Goal: Information Seeking & Learning: Learn about a topic

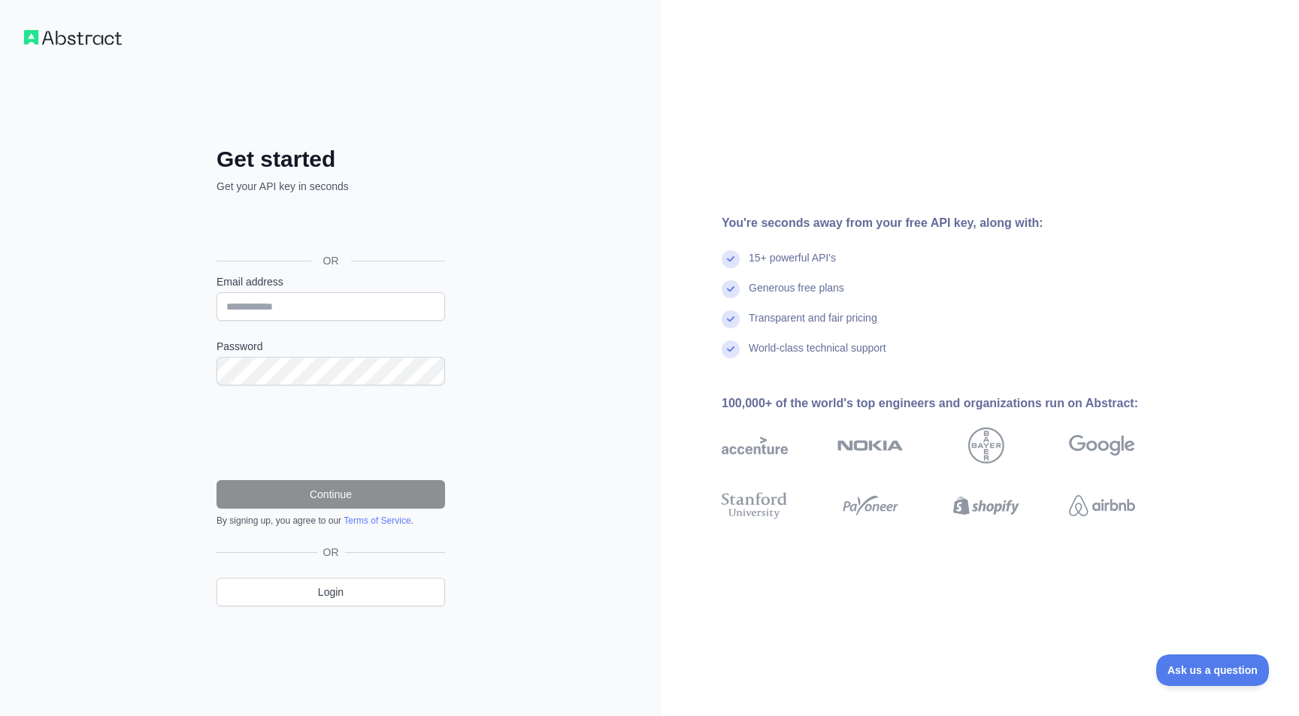
click at [358, 230] on div "Logga in med Google. Öppnas på en ny flik." at bounding box center [328, 226] width 225 height 33
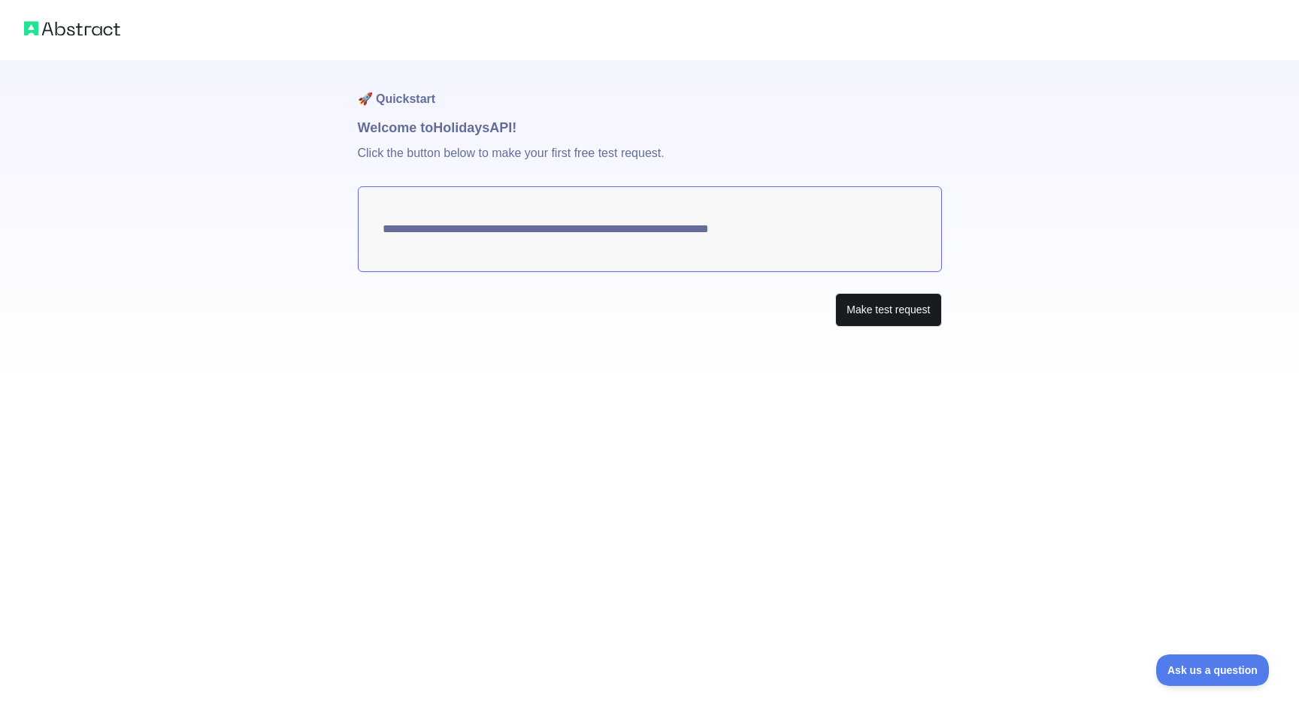
click at [872, 317] on button "Make test request" at bounding box center [888, 310] width 106 height 34
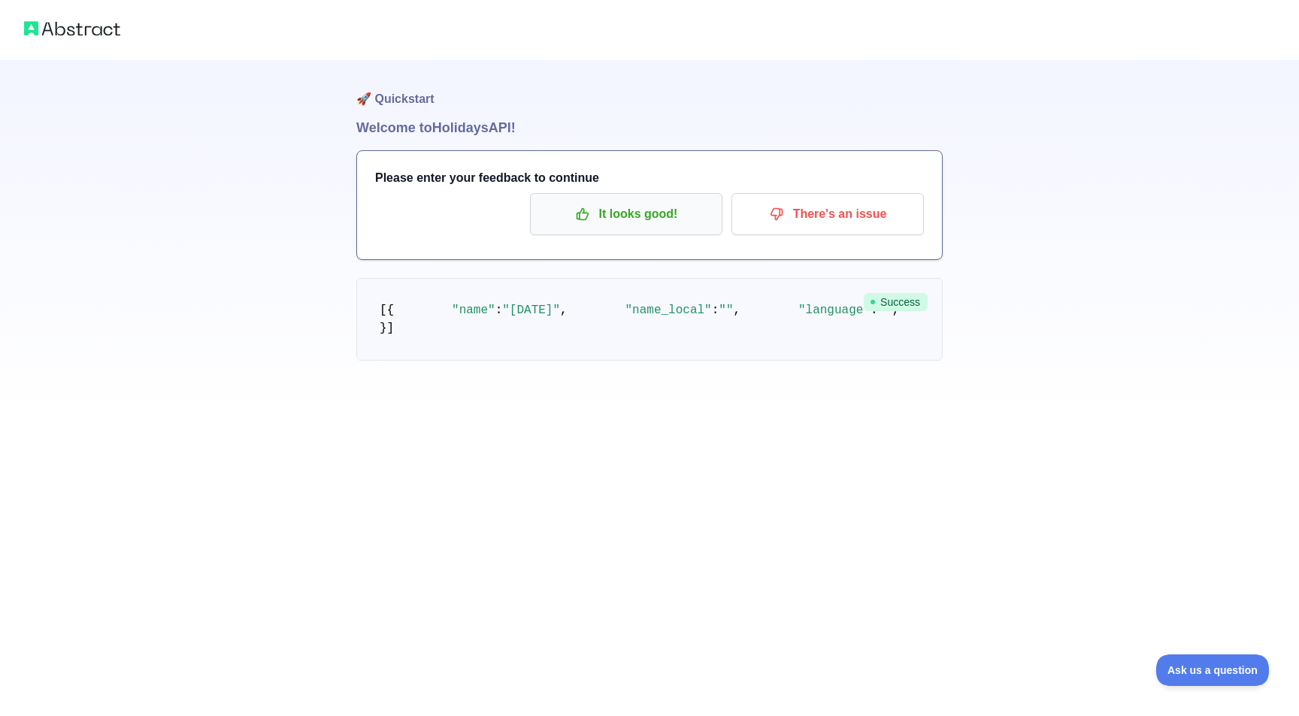
click at [648, 229] on button "It looks good!" at bounding box center [626, 214] width 192 height 42
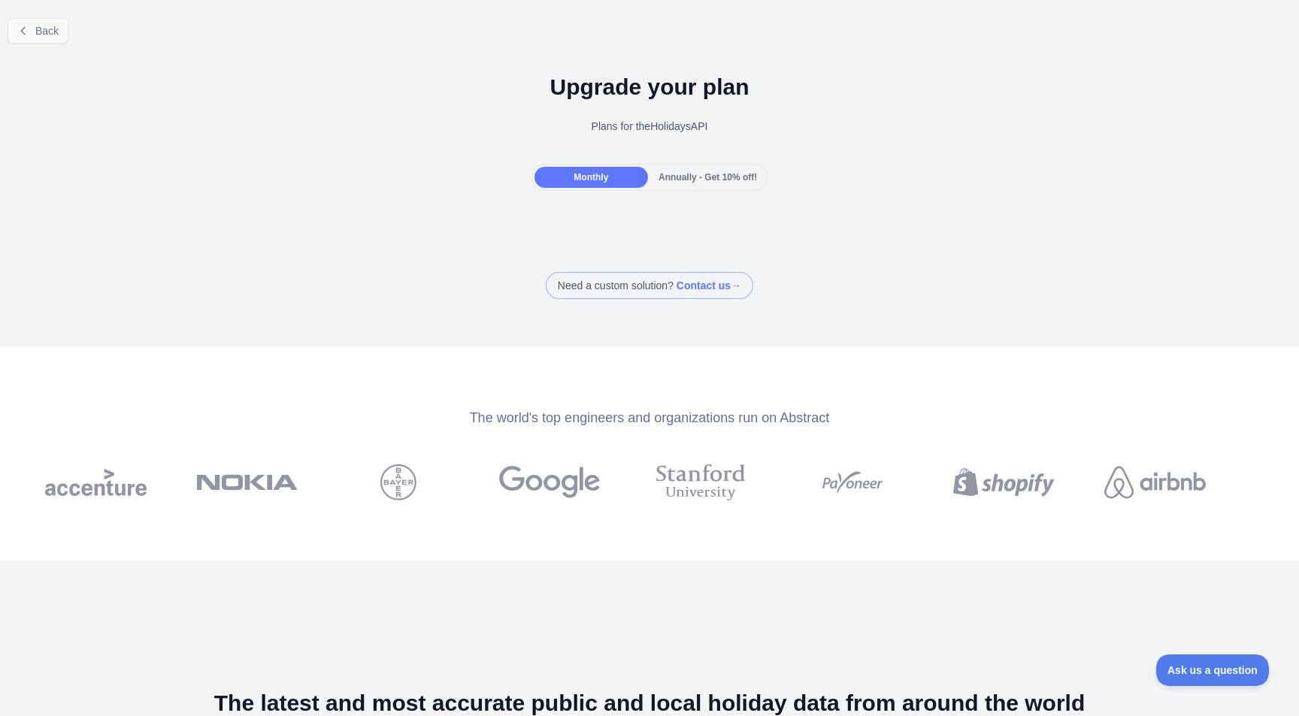
click at [52, 30] on span "Back" at bounding box center [46, 31] width 23 height 12
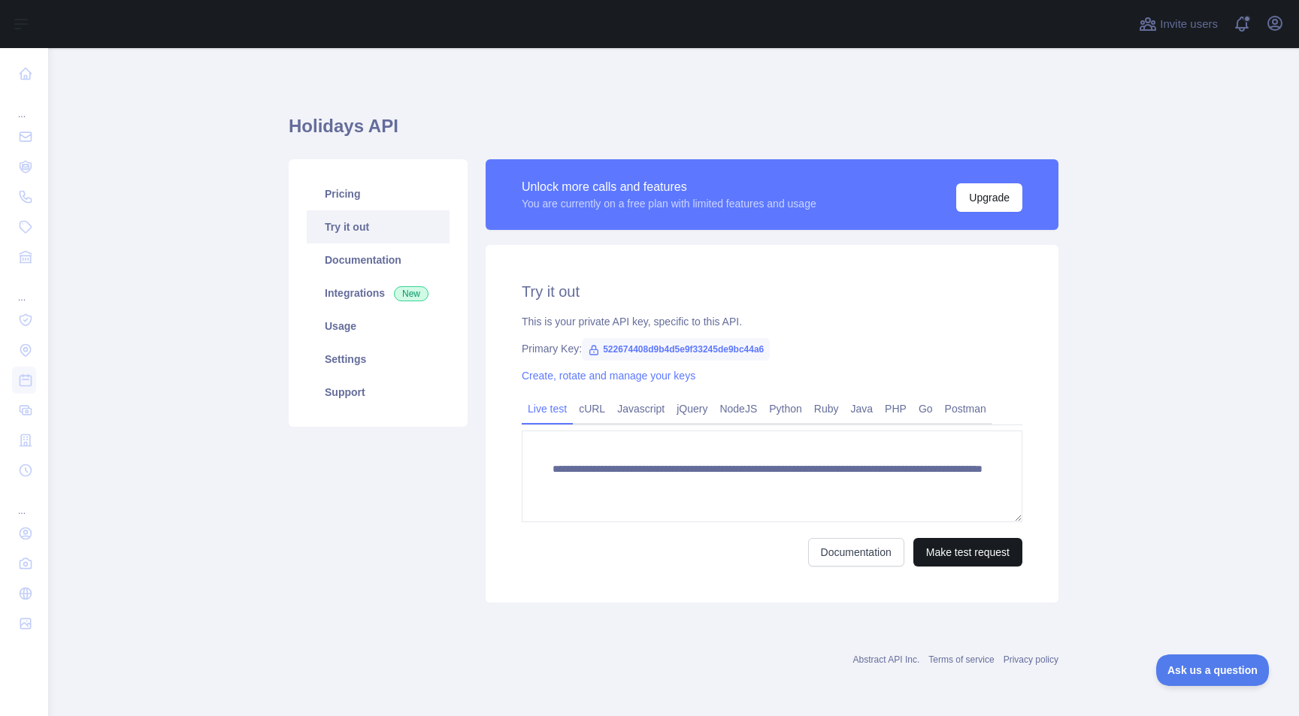
click at [940, 561] on button "Make test request" at bounding box center [967, 552] width 109 height 29
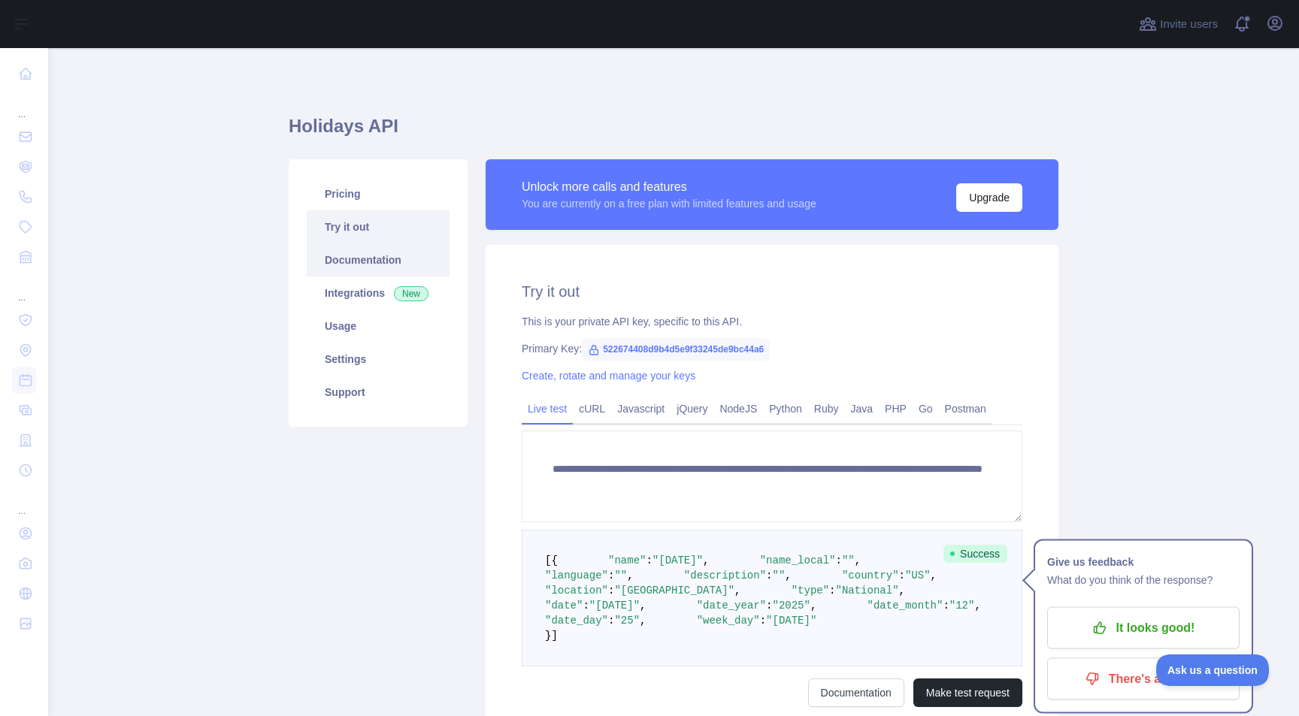
click at [383, 266] on link "Documentation" at bounding box center [378, 259] width 143 height 33
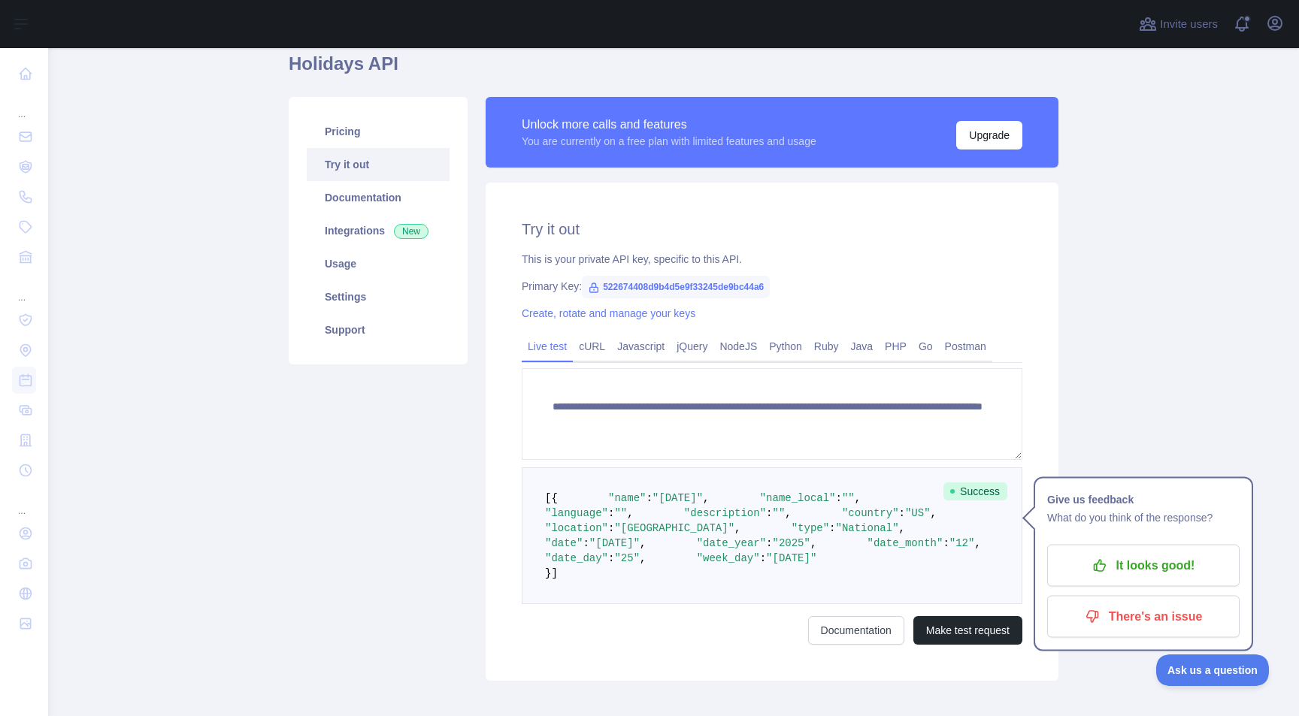
scroll to position [88, 0]
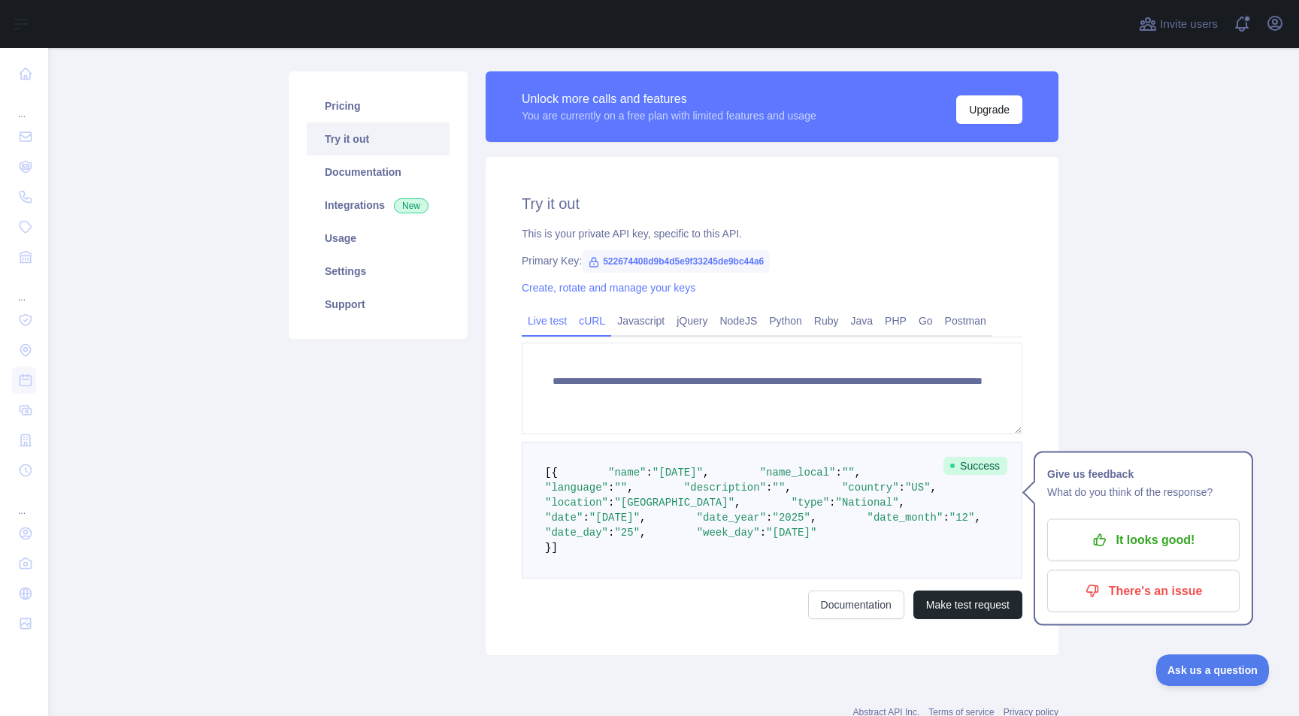
click at [591, 319] on link "cURL" at bounding box center [592, 321] width 38 height 24
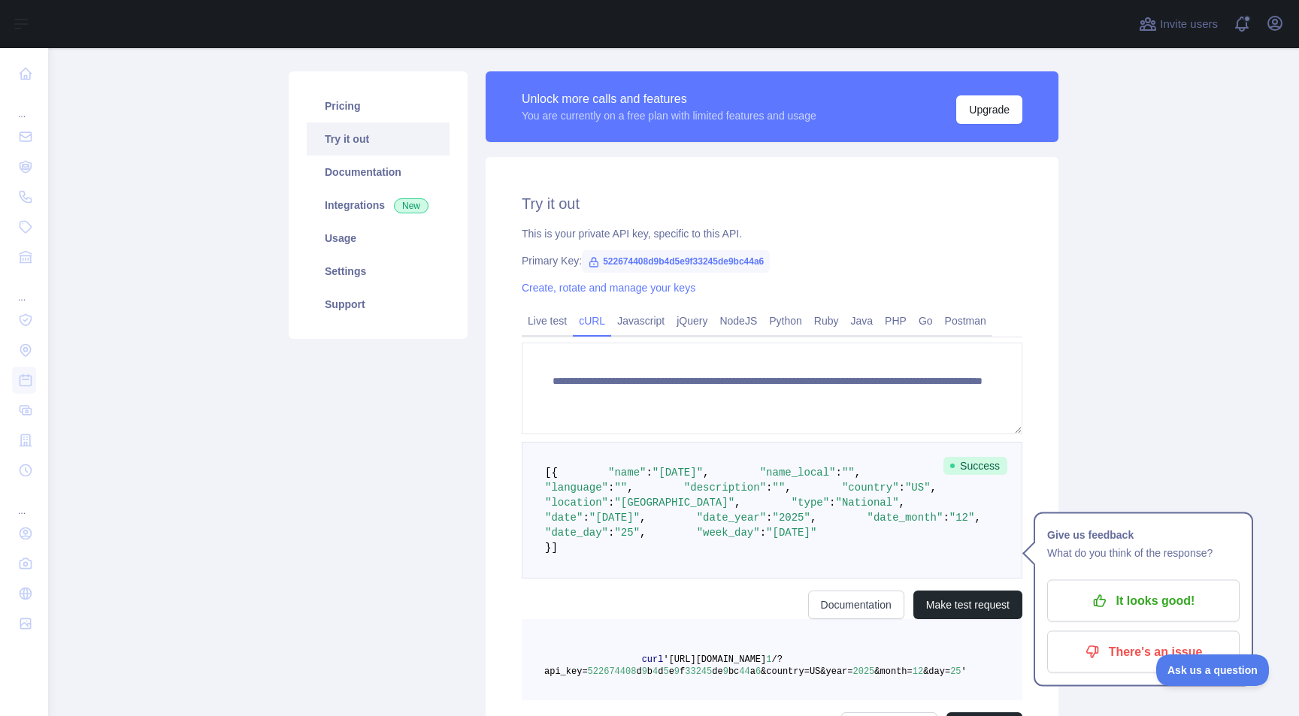
scroll to position [59, 0]
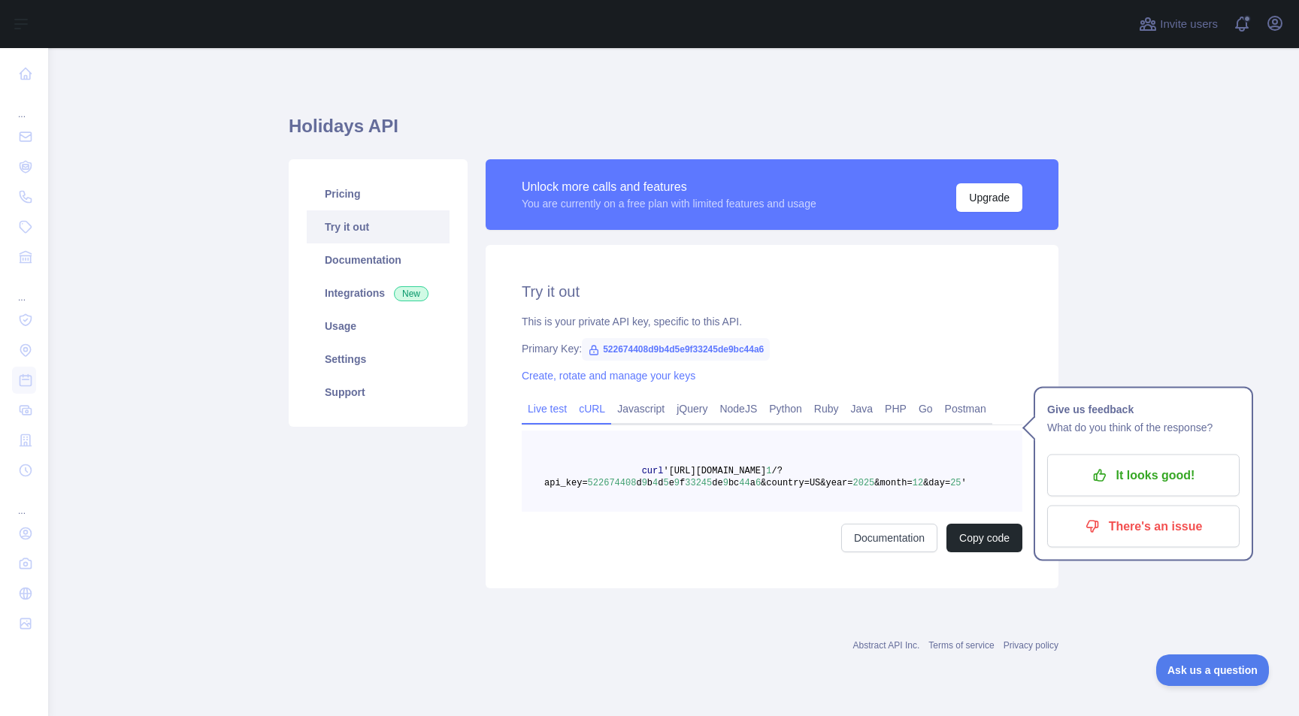
click at [542, 397] on link "Live test" at bounding box center [547, 409] width 51 height 24
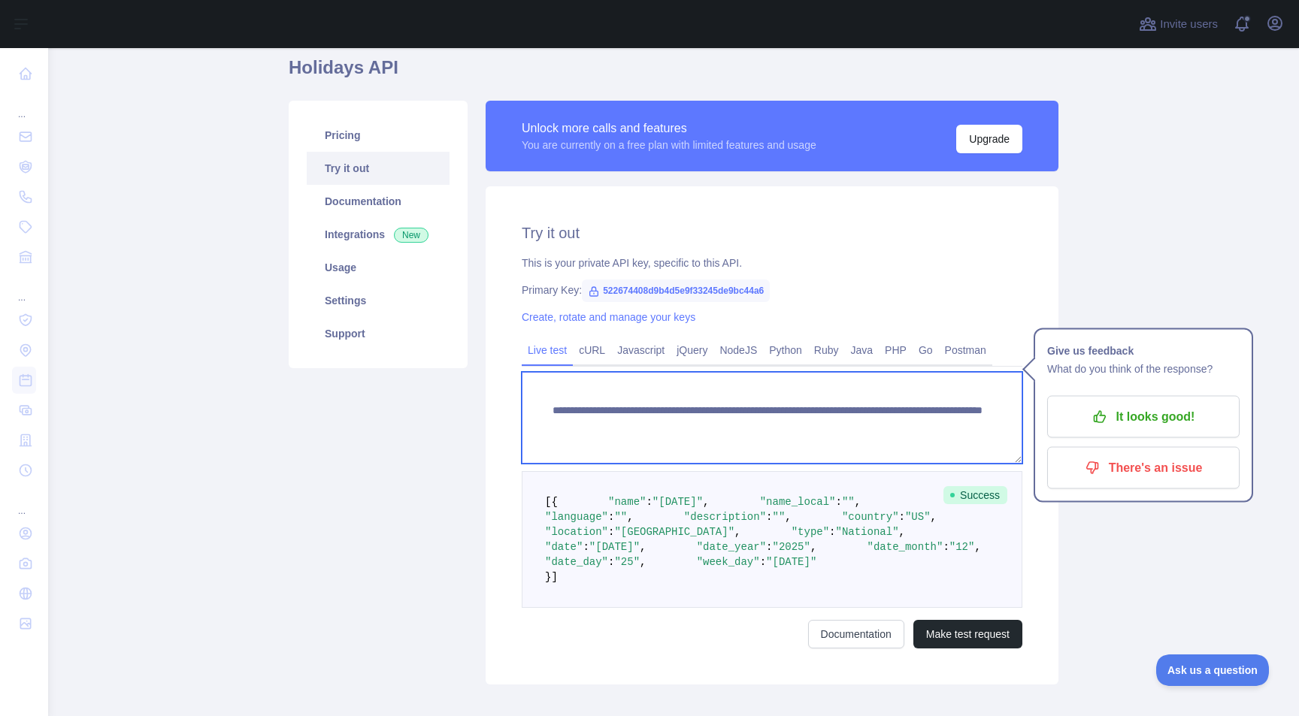
click at [693, 430] on textarea "**********" at bounding box center [772, 418] width 500 height 92
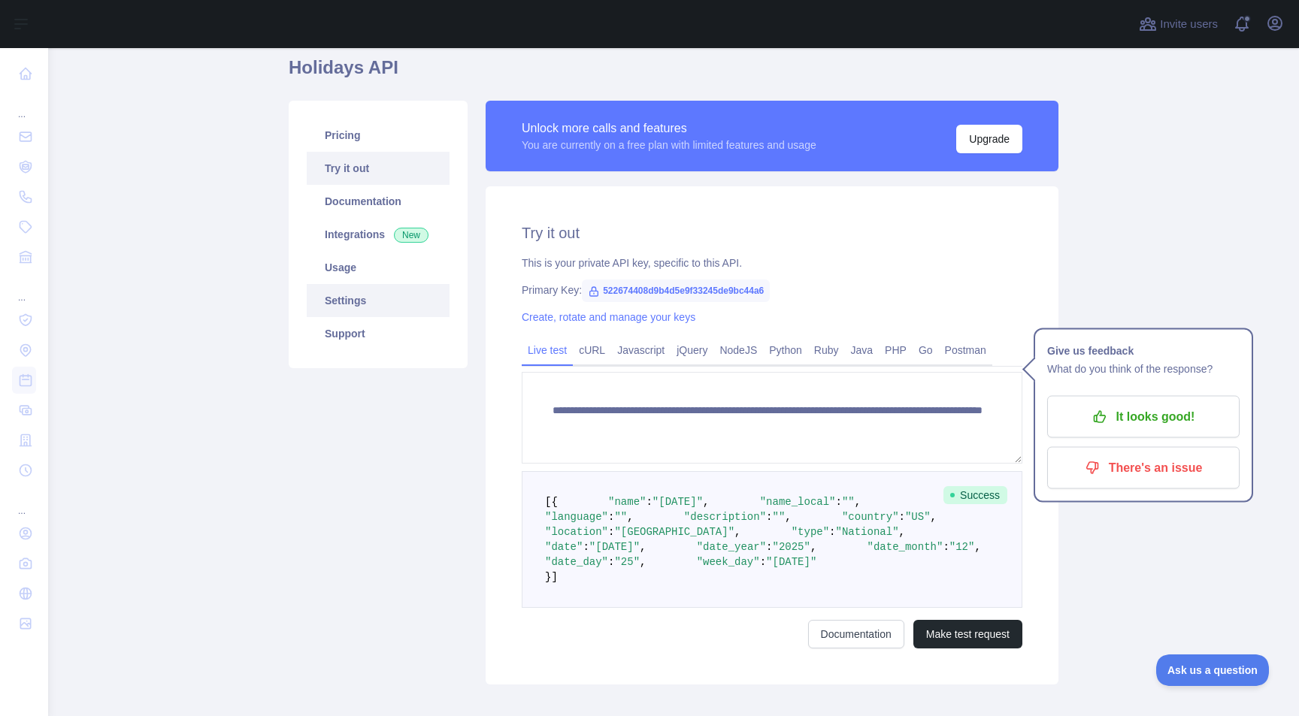
click at [410, 307] on link "Settings" at bounding box center [378, 300] width 143 height 33
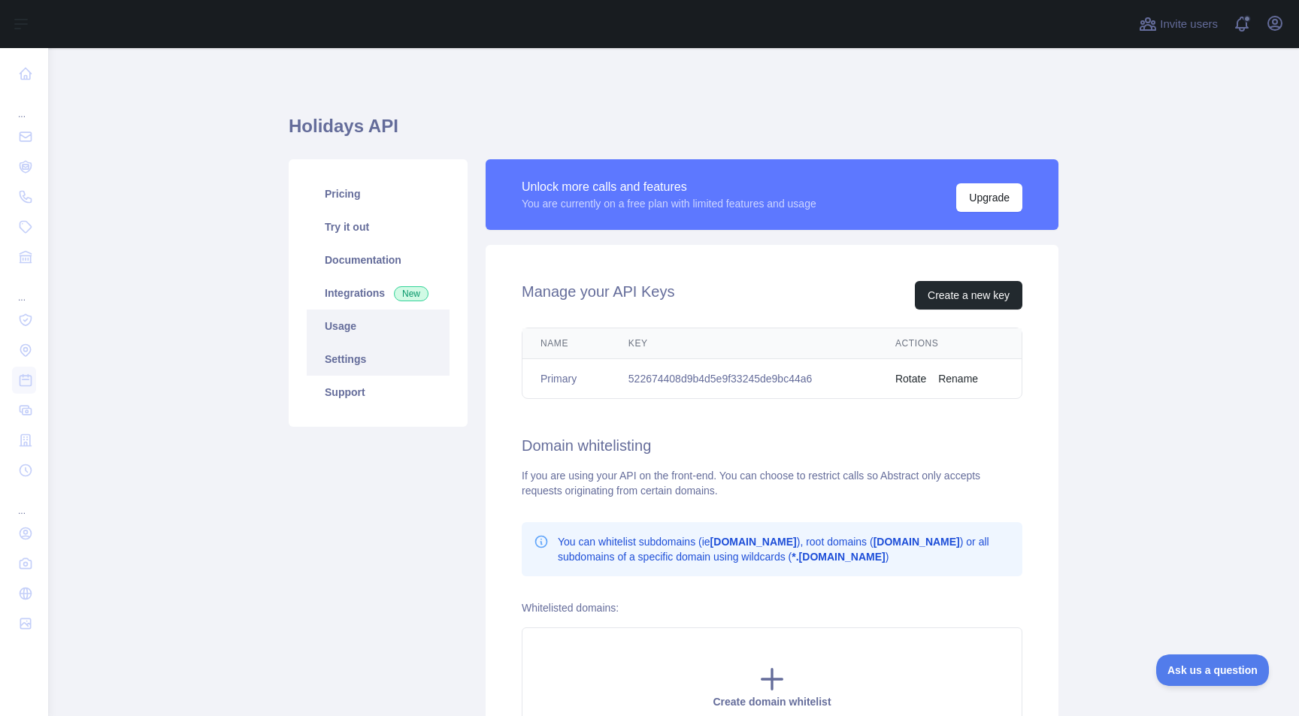
click at [412, 329] on link "Usage" at bounding box center [378, 326] width 143 height 33
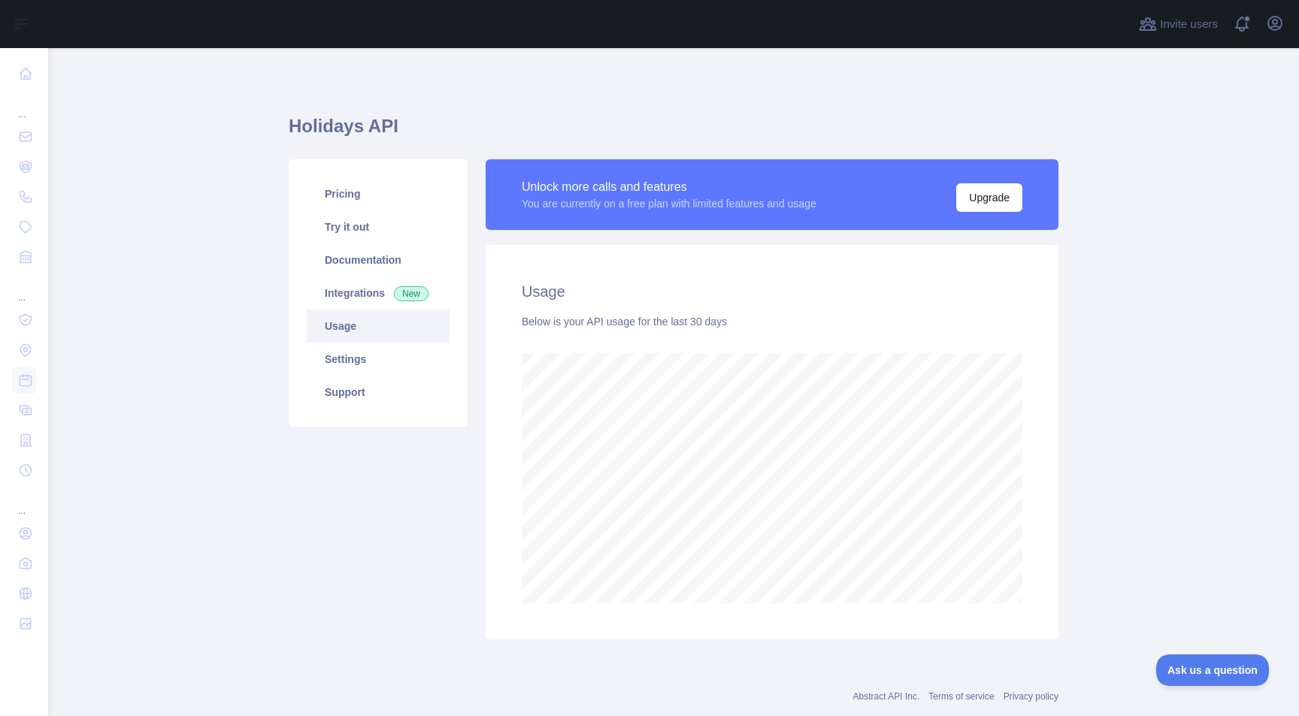
scroll to position [668, 1250]
click at [365, 286] on link "Integrations New" at bounding box center [378, 293] width 143 height 33
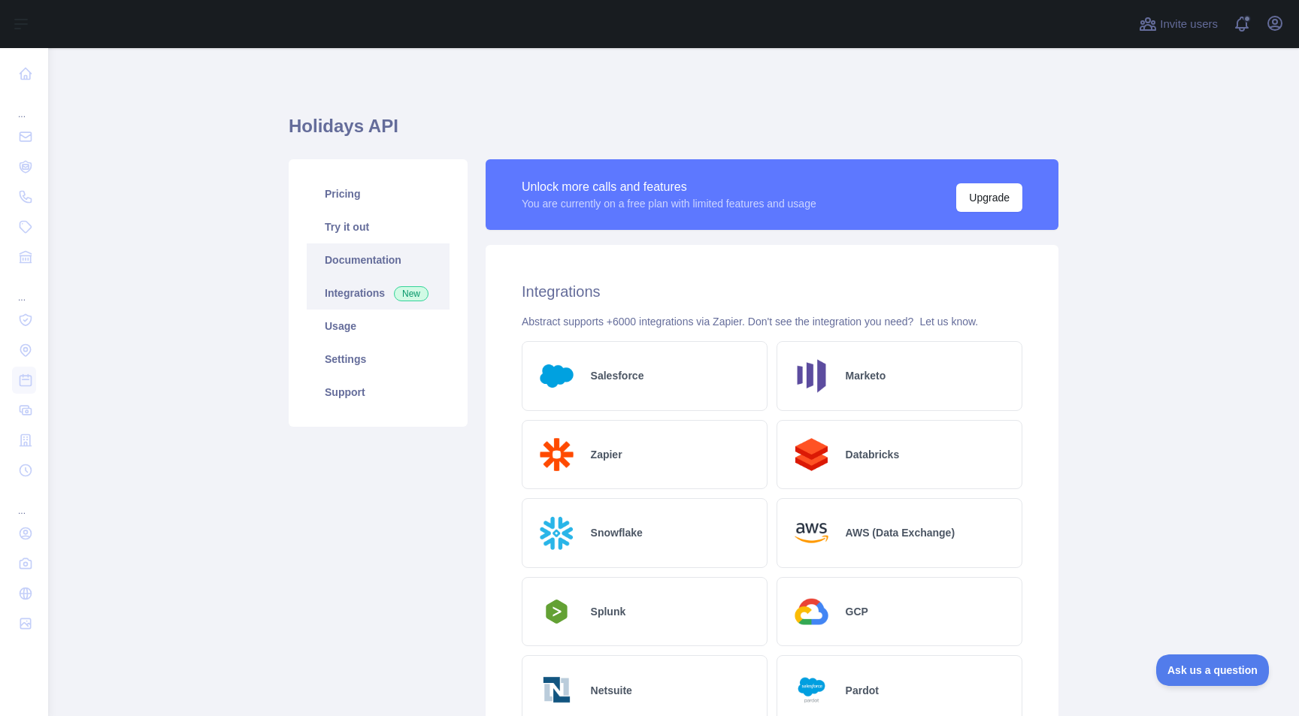
click at [371, 262] on link "Documentation" at bounding box center [378, 259] width 143 height 33
click at [365, 331] on link "Usage" at bounding box center [378, 326] width 143 height 33
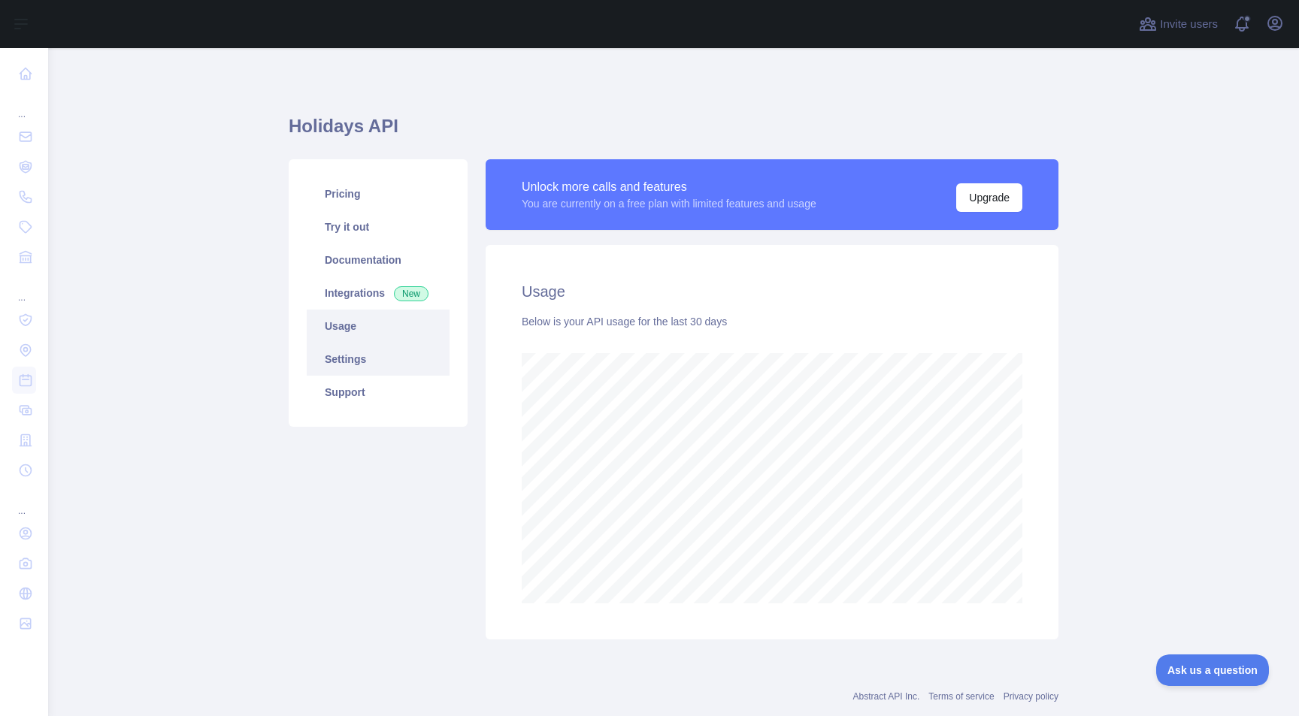
scroll to position [668, 1250]
click at [367, 362] on link "Settings" at bounding box center [378, 359] width 143 height 33
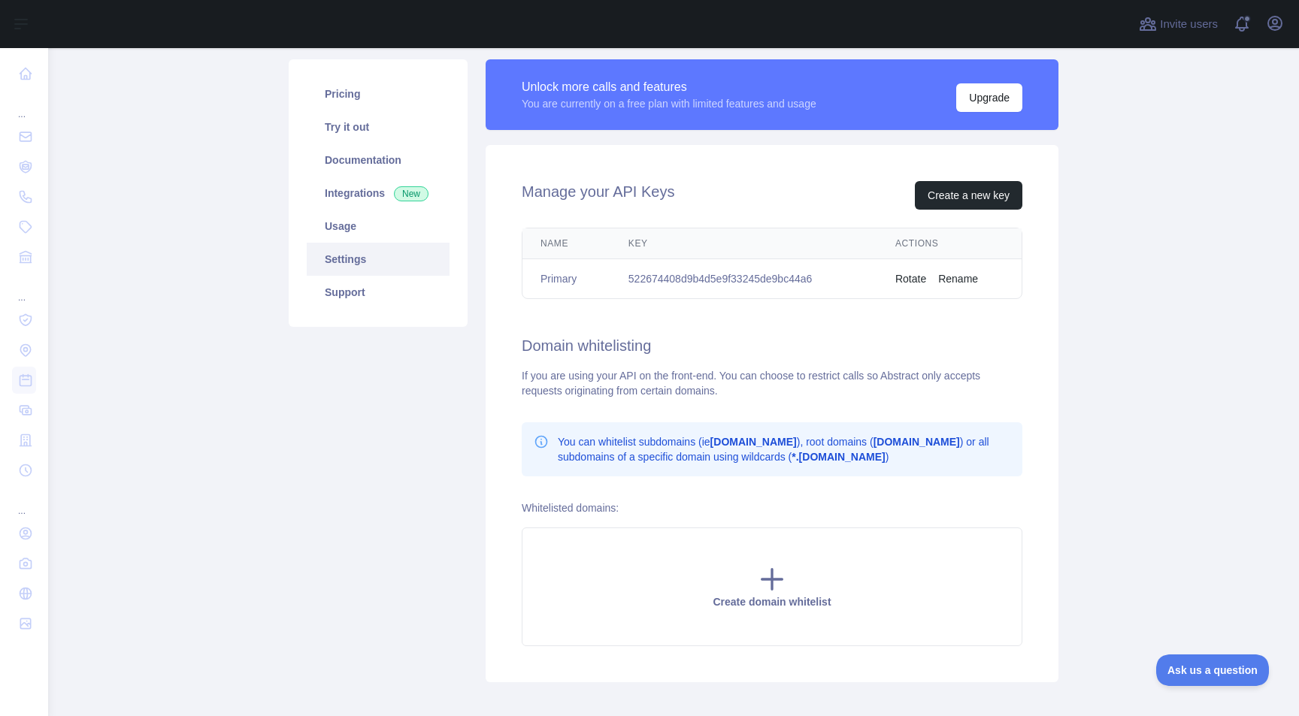
scroll to position [137, 0]
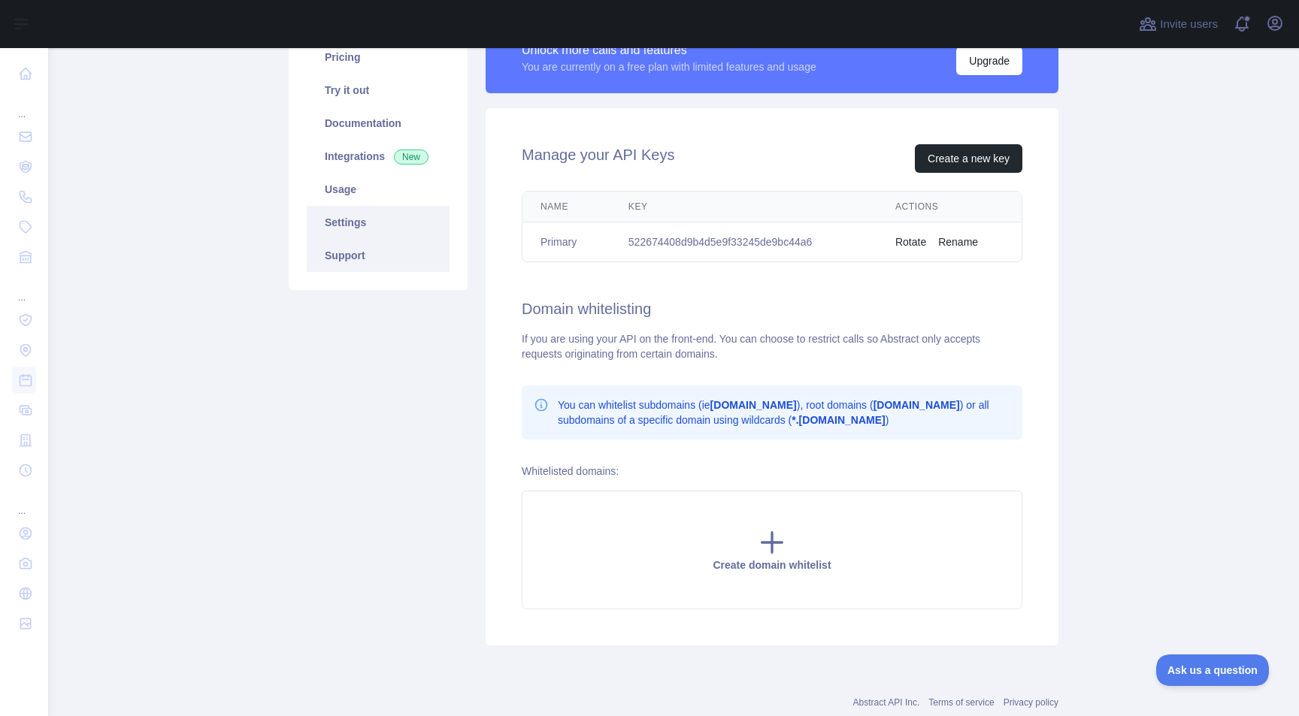
click at [366, 264] on link "Support" at bounding box center [378, 255] width 143 height 33
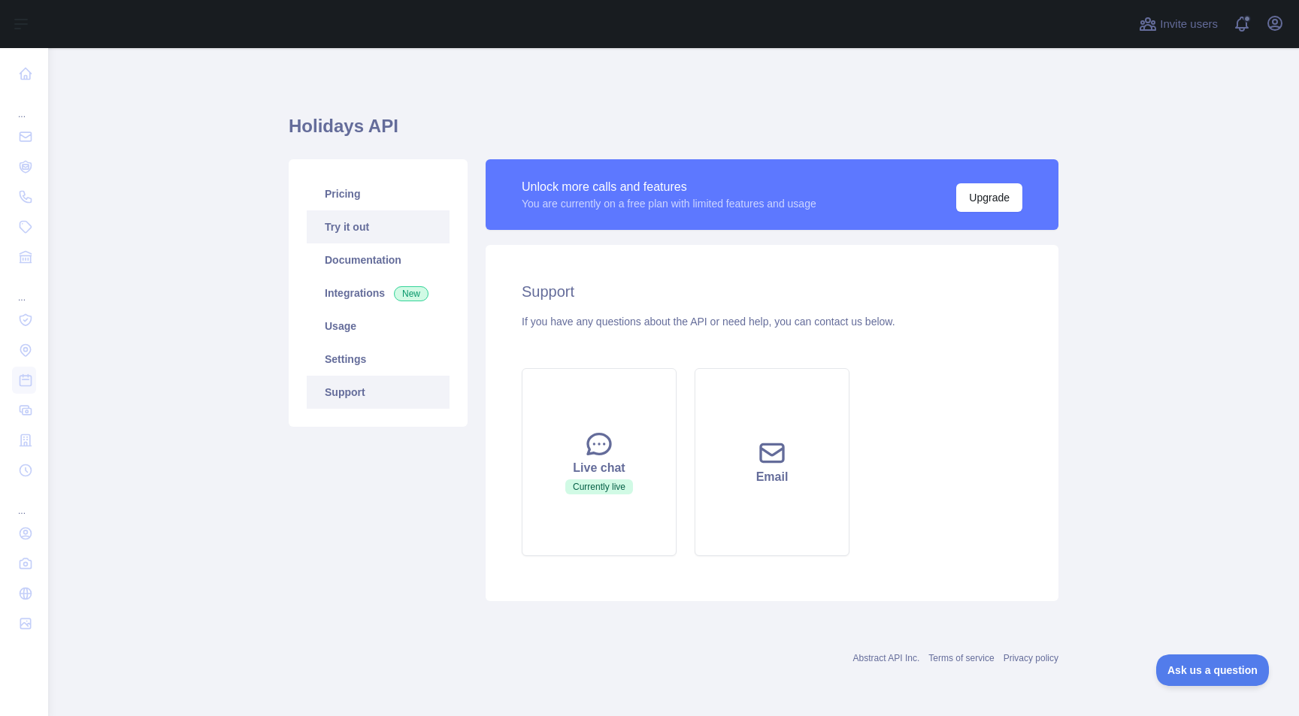
click at [370, 223] on link "Try it out" at bounding box center [378, 226] width 143 height 33
